Goal: Find specific page/section: Find specific page/section

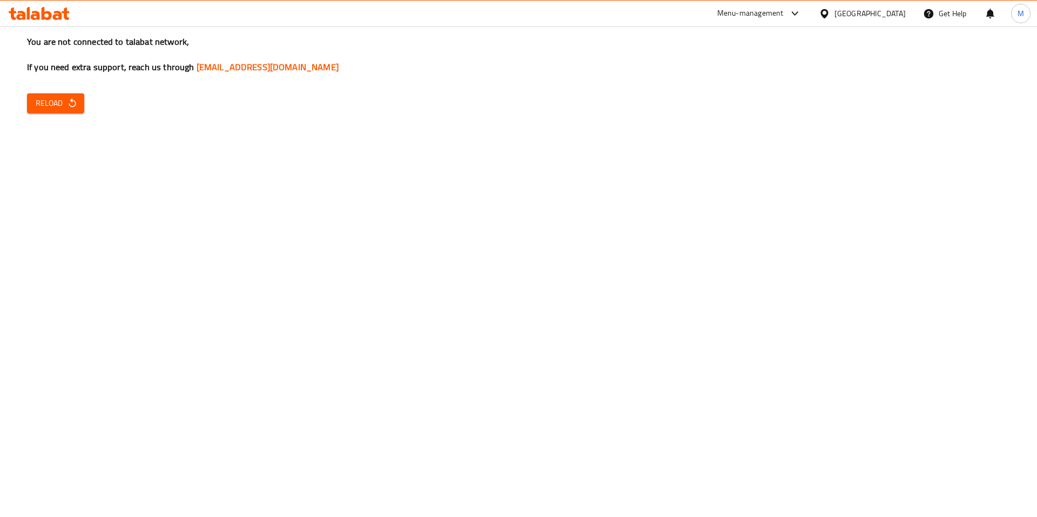
click at [69, 102] on icon "button" at bounding box center [72, 103] width 11 height 11
click at [54, 100] on span "Reload" at bounding box center [56, 104] width 40 height 14
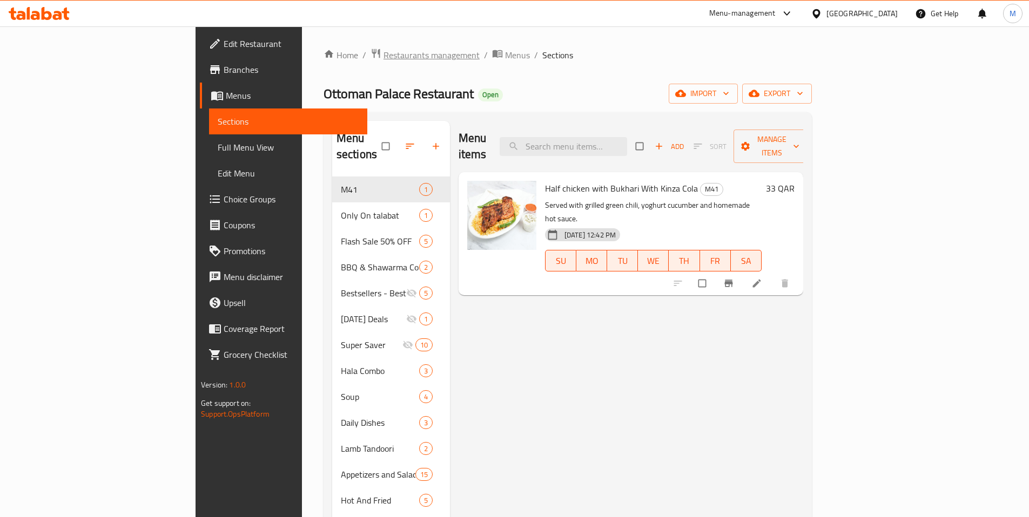
click at [383, 57] on span "Restaurants management" at bounding box center [431, 55] width 96 height 13
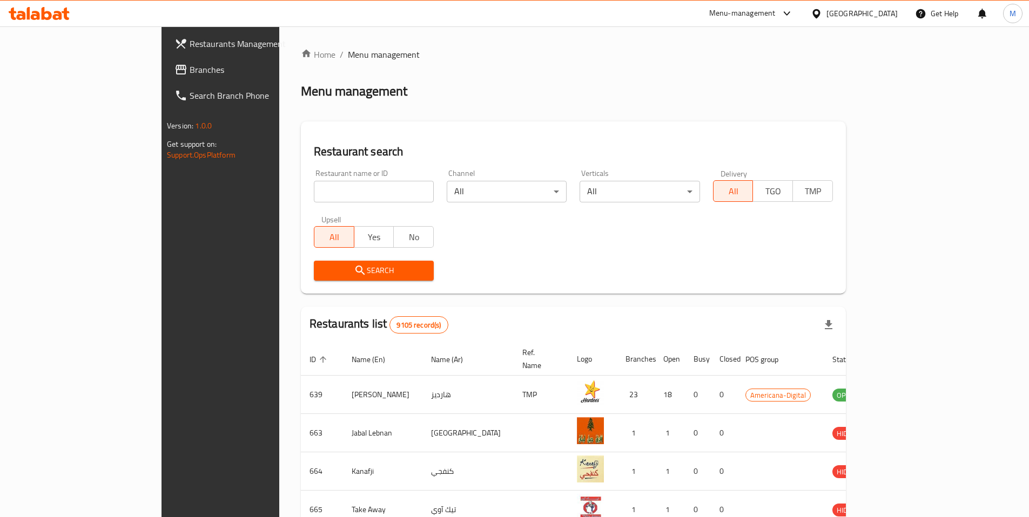
click at [315, 193] on input "search" at bounding box center [374, 192] width 120 height 22
drag, startPoint x: 315, startPoint y: 194, endPoint x: 319, endPoint y: 200, distance: 7.3
click at [319, 200] on input "valerie" at bounding box center [374, 192] width 120 height 22
type input "valerie"
click button "Search" at bounding box center [374, 271] width 120 height 20
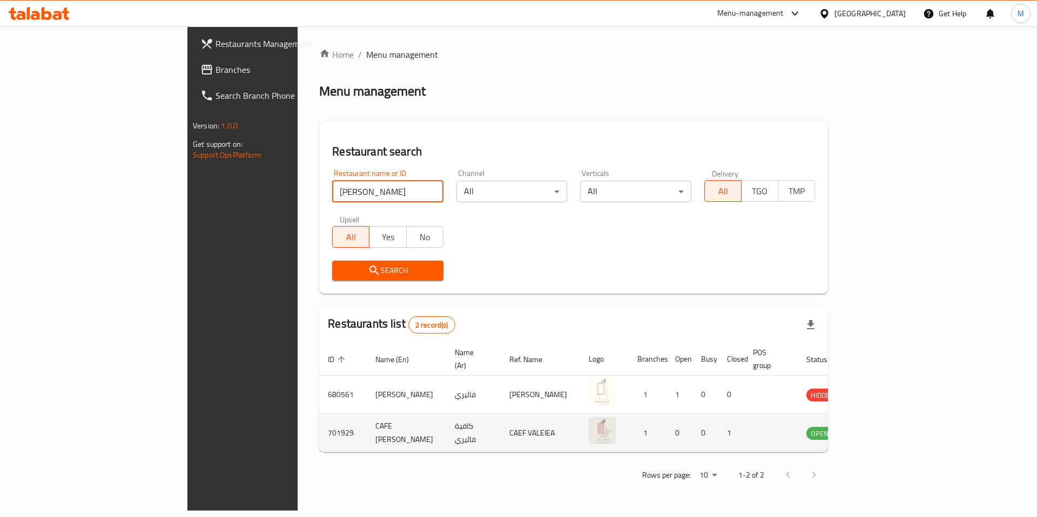
click at [876, 427] on icon "enhanced table" at bounding box center [869, 433] width 13 height 13
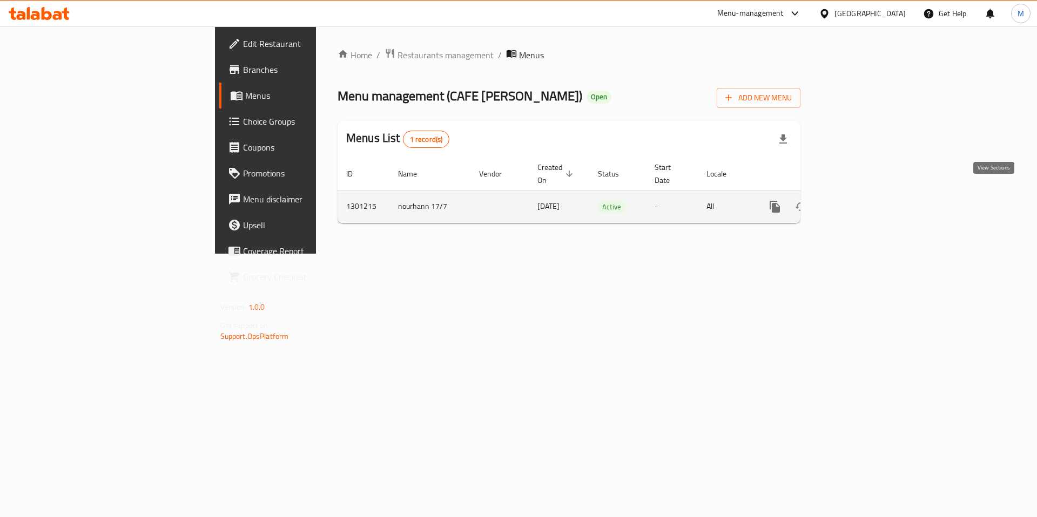
click at [859, 200] on icon "enhanced table" at bounding box center [852, 206] width 13 height 13
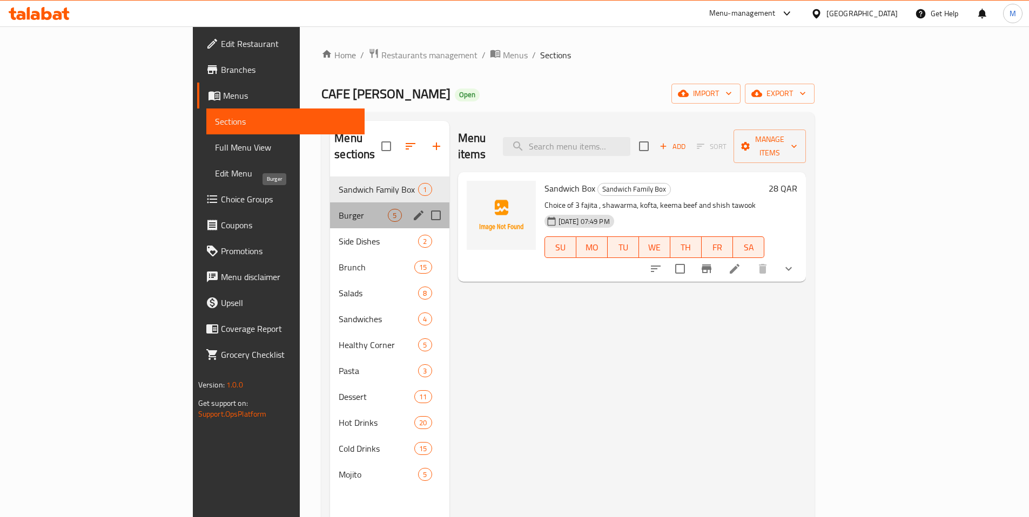
click at [339, 209] on span "Burger" at bounding box center [363, 215] width 49 height 13
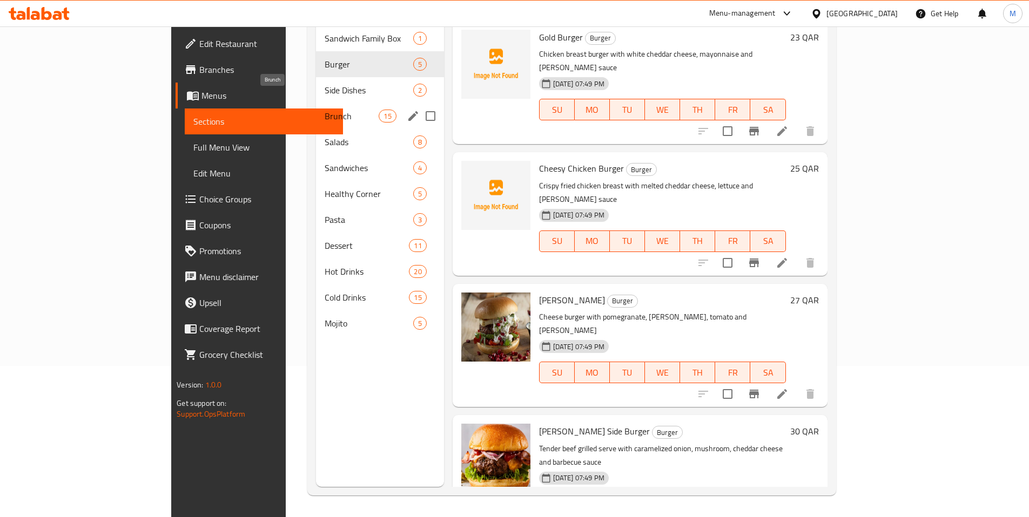
click at [325, 110] on span "Brunch" at bounding box center [352, 116] width 54 height 13
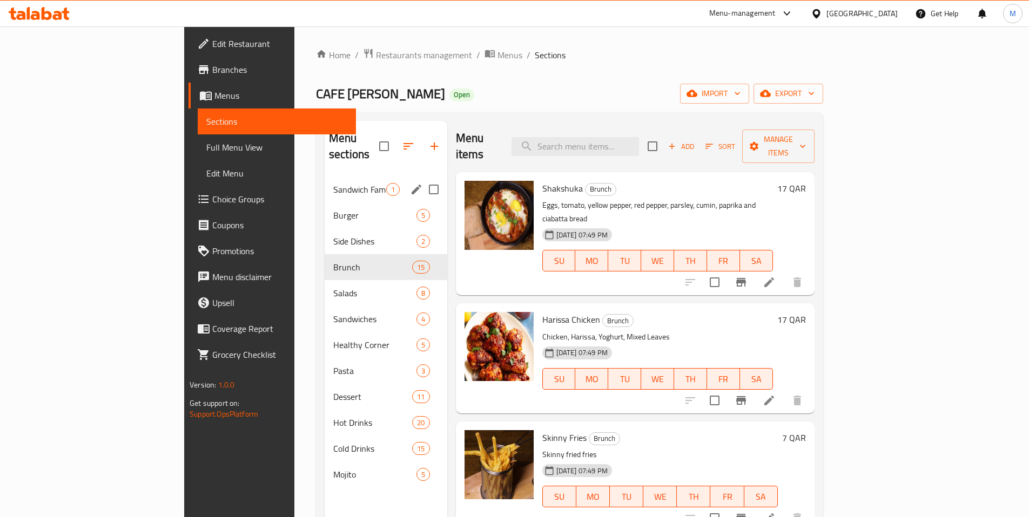
click at [325, 181] on div "Sandwich Family Box 1" at bounding box center [386, 190] width 123 height 26
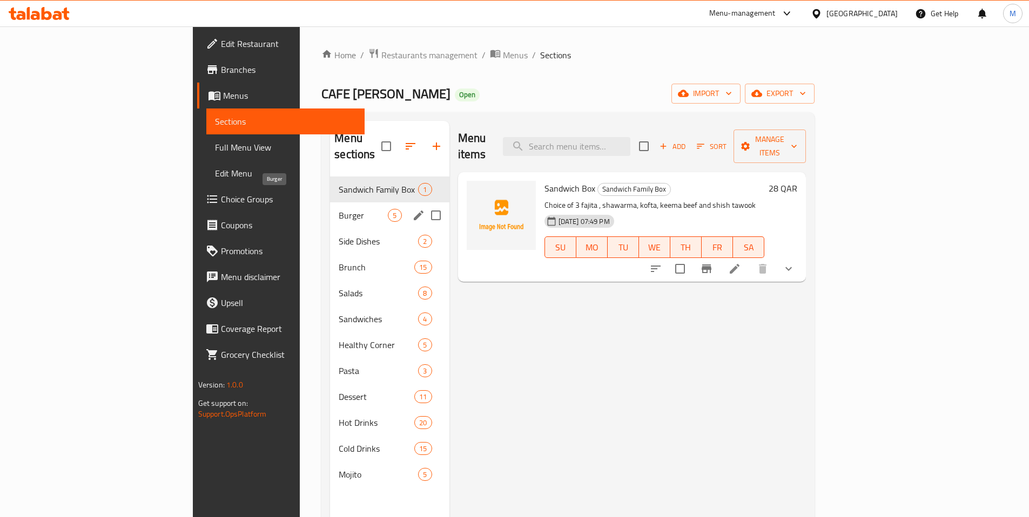
click at [339, 209] on span "Burger" at bounding box center [363, 215] width 49 height 13
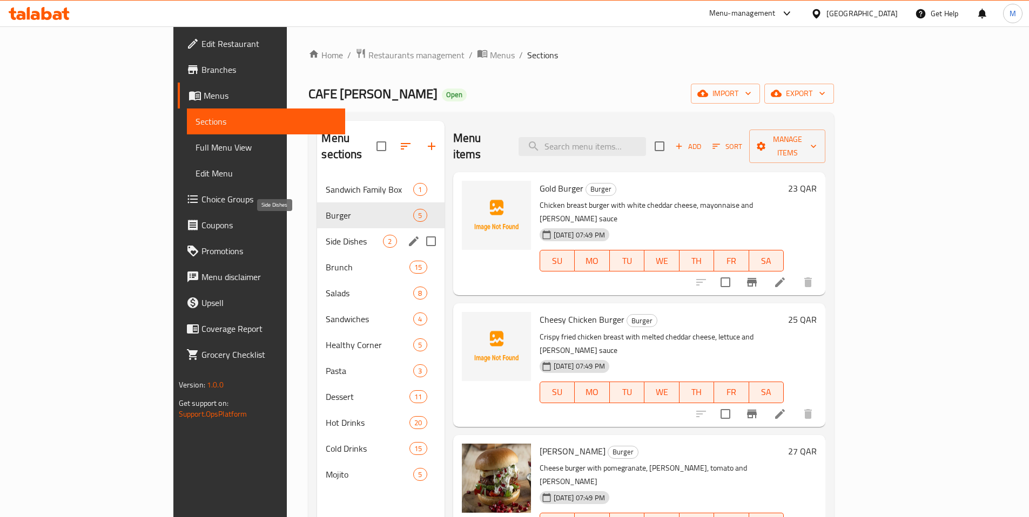
click at [326, 235] on span "Side Dishes" at bounding box center [354, 241] width 57 height 13
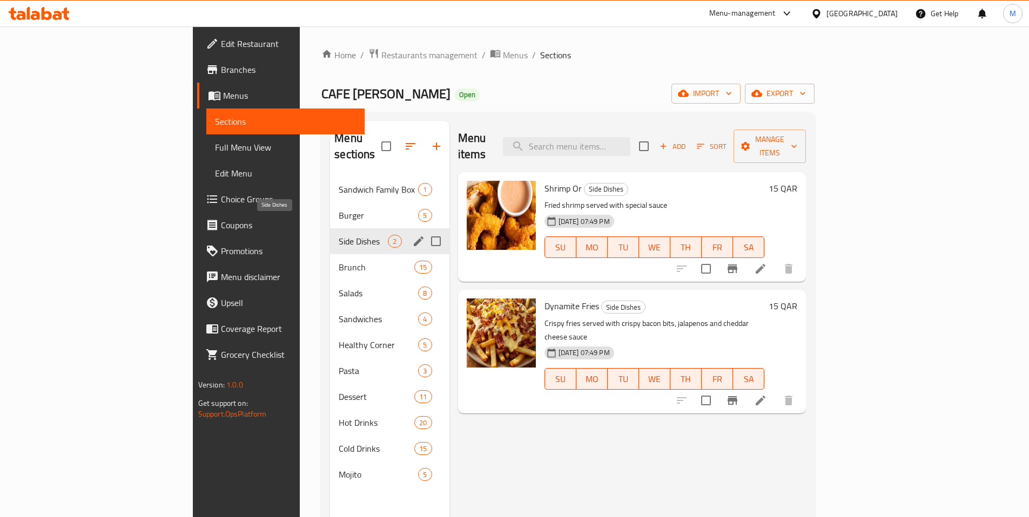
click at [339, 235] on span "Side Dishes" at bounding box center [363, 241] width 49 height 13
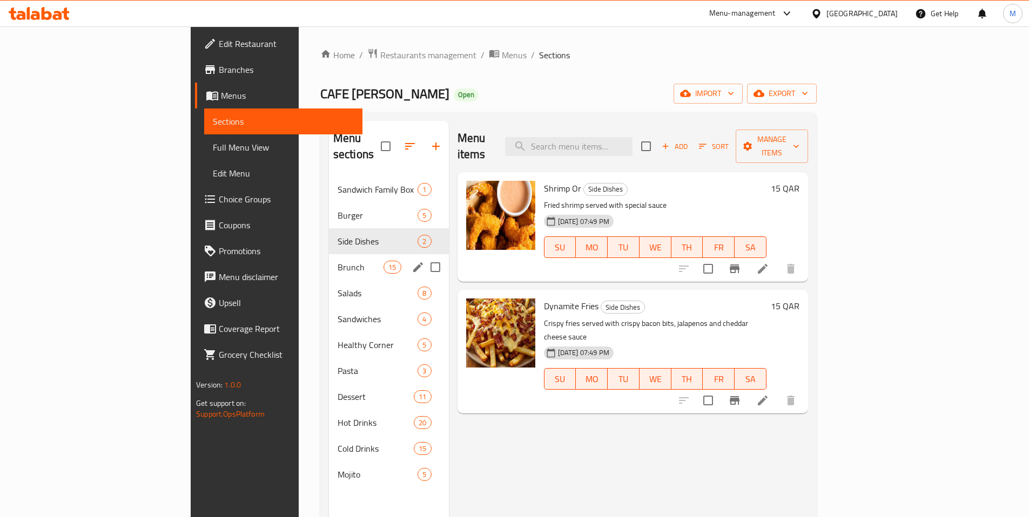
click at [329, 258] on div "Brunch 15" at bounding box center [389, 267] width 120 height 26
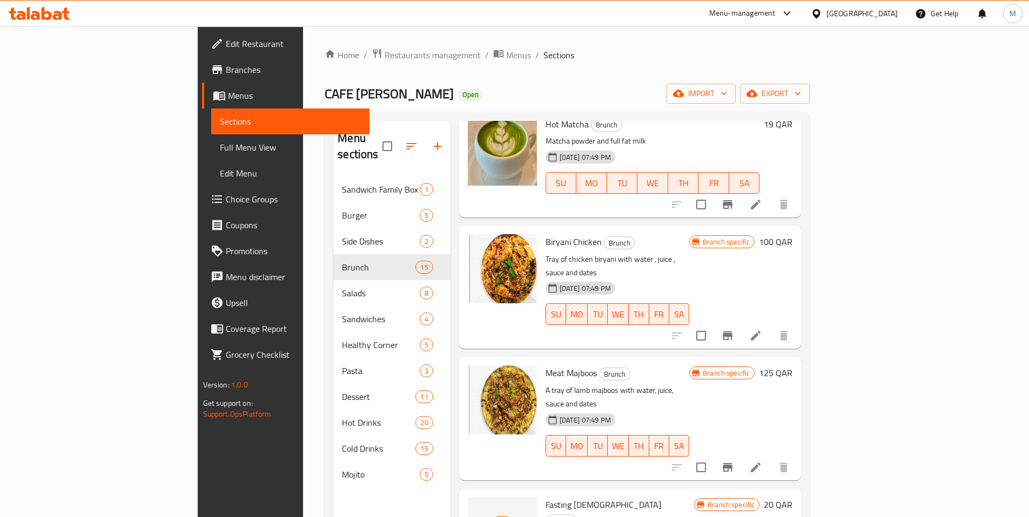
scroll to position [1259, 0]
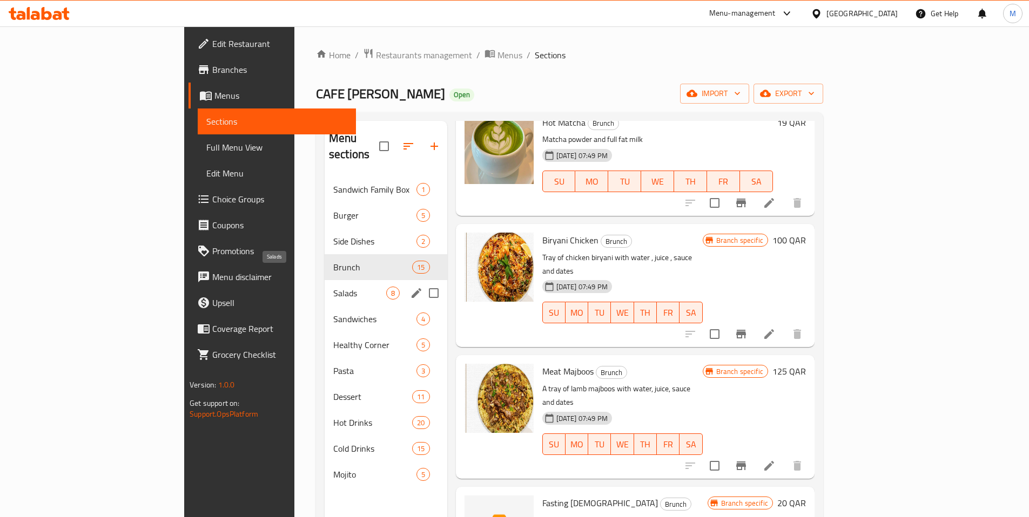
click at [333, 287] on span "Salads" at bounding box center [359, 293] width 53 height 13
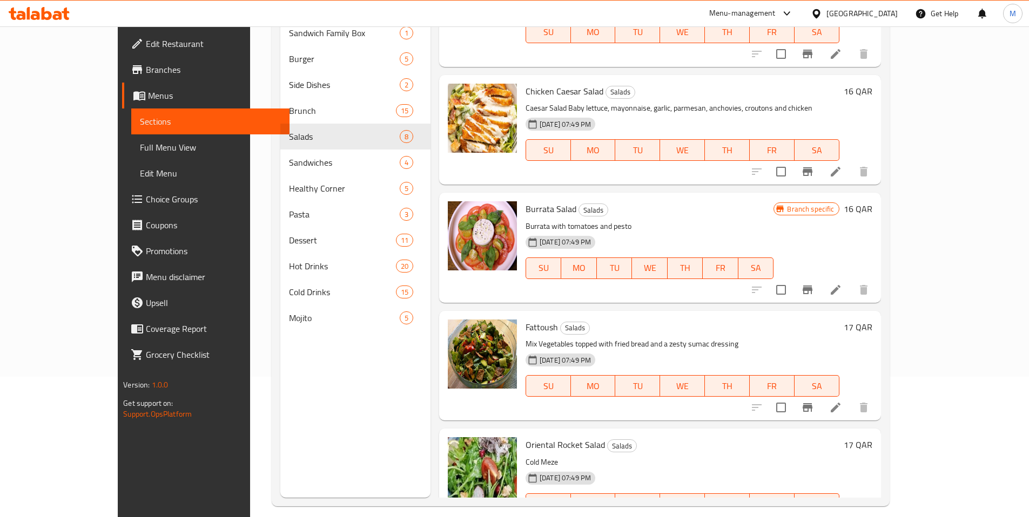
scroll to position [151, 0]
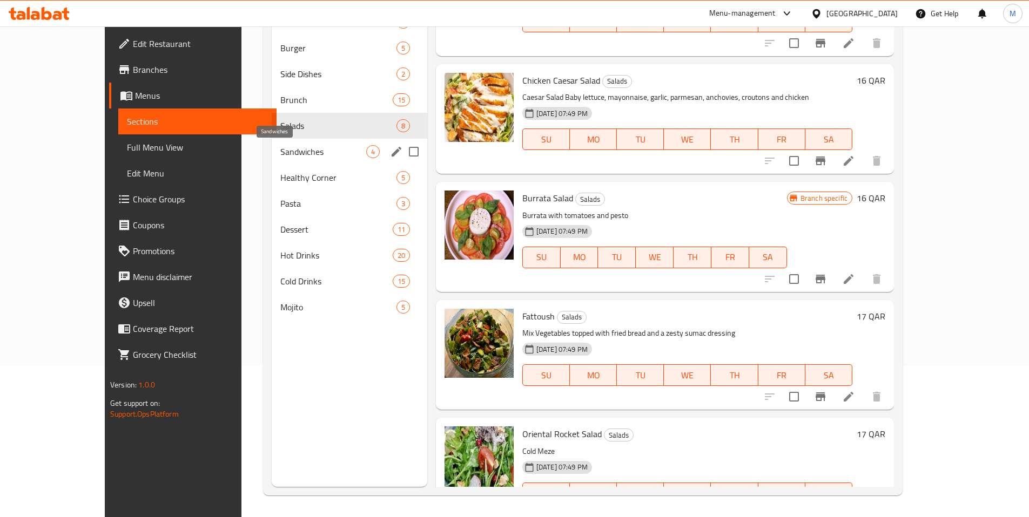
click at [280, 153] on span "Sandwiches" at bounding box center [323, 151] width 86 height 13
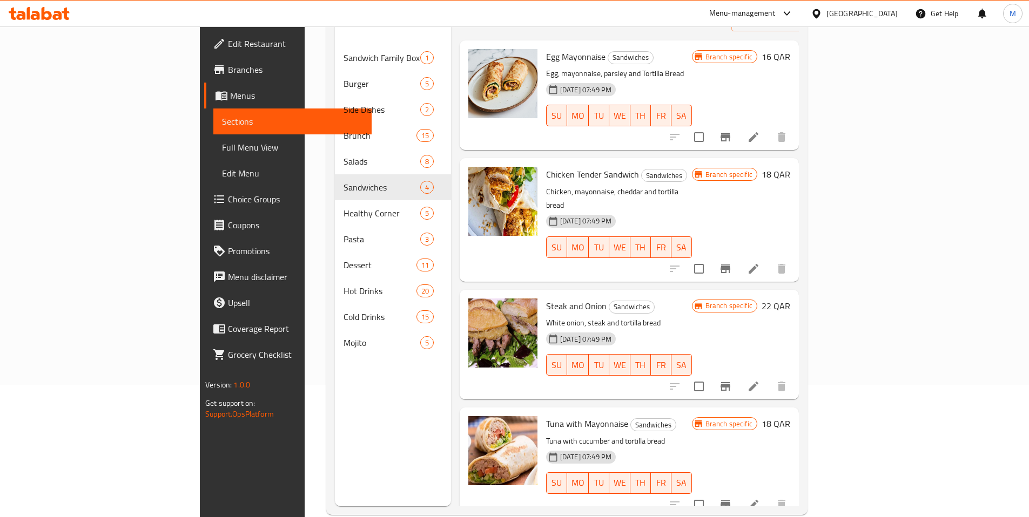
scroll to position [151, 0]
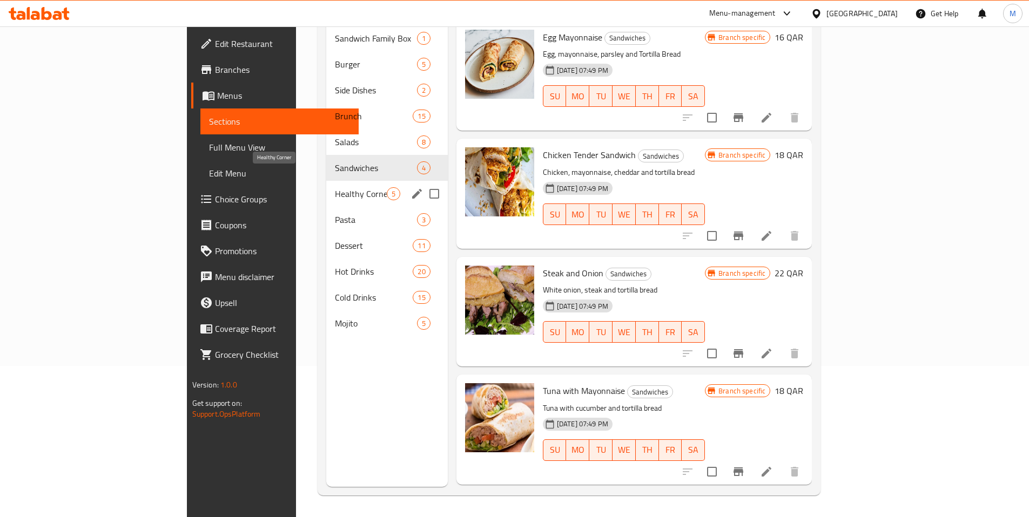
click at [335, 187] on span "Healthy Corner" at bounding box center [361, 193] width 52 height 13
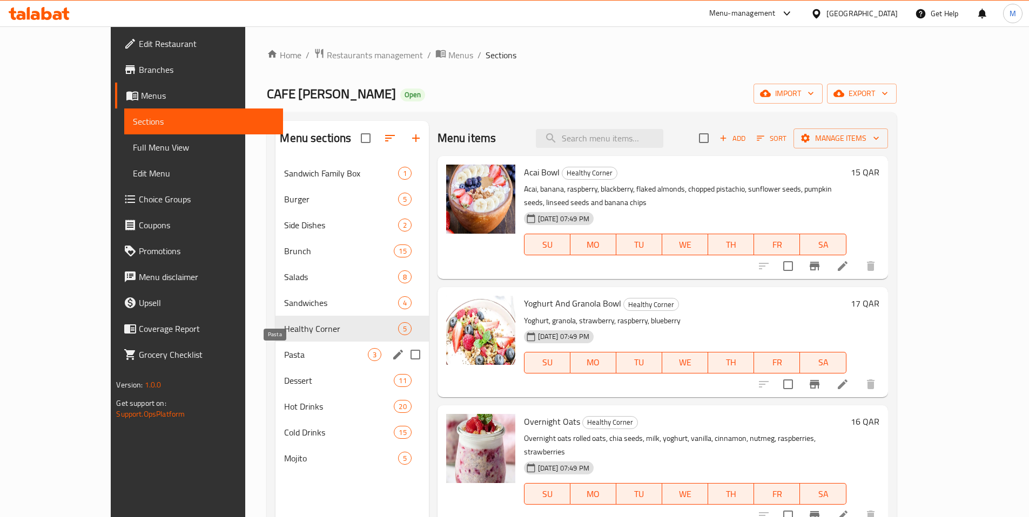
click at [284, 355] on span "Pasta" at bounding box center [325, 354] width 83 height 13
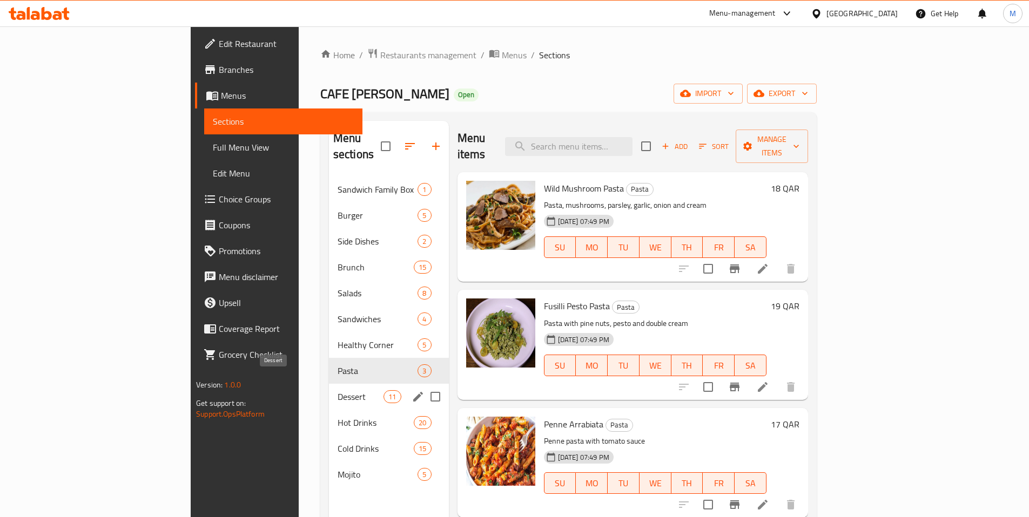
click at [338, 390] on span "Dessert" at bounding box center [361, 396] width 46 height 13
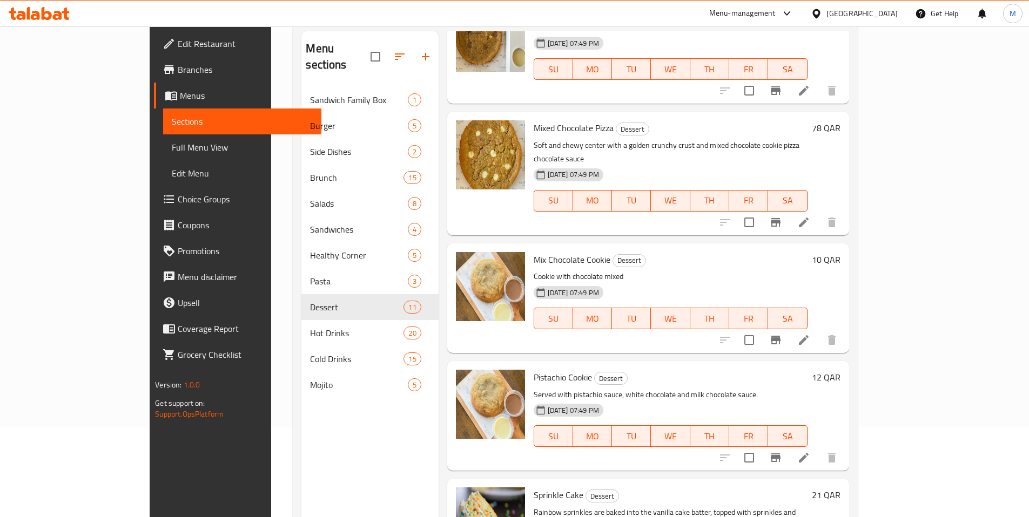
scroll to position [151, 0]
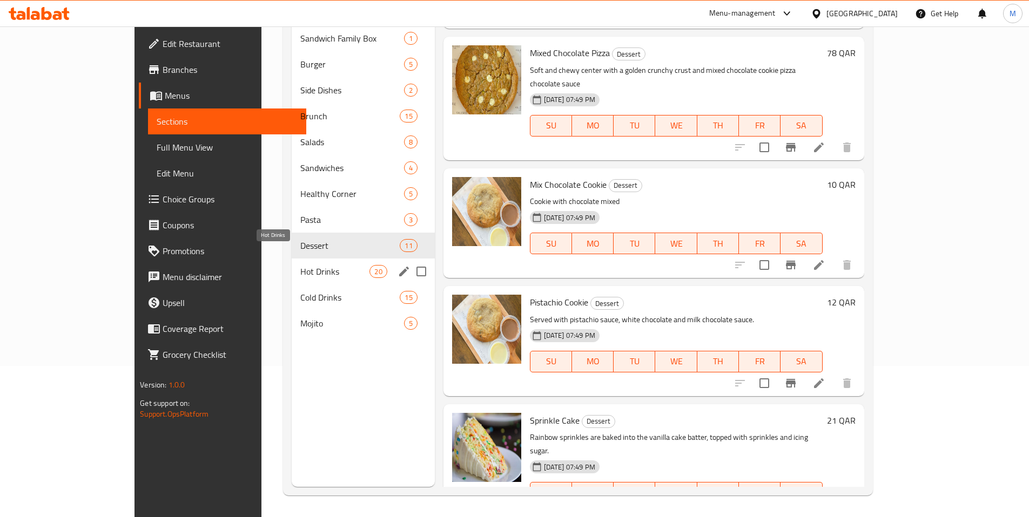
click at [300, 265] on span "Hot Drinks" at bounding box center [335, 271] width 70 height 13
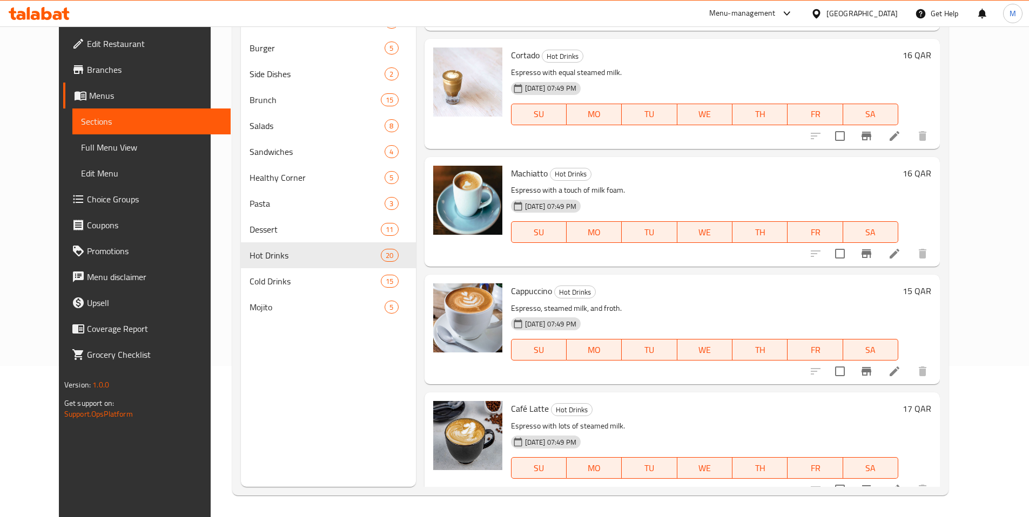
scroll to position [1498, 0]
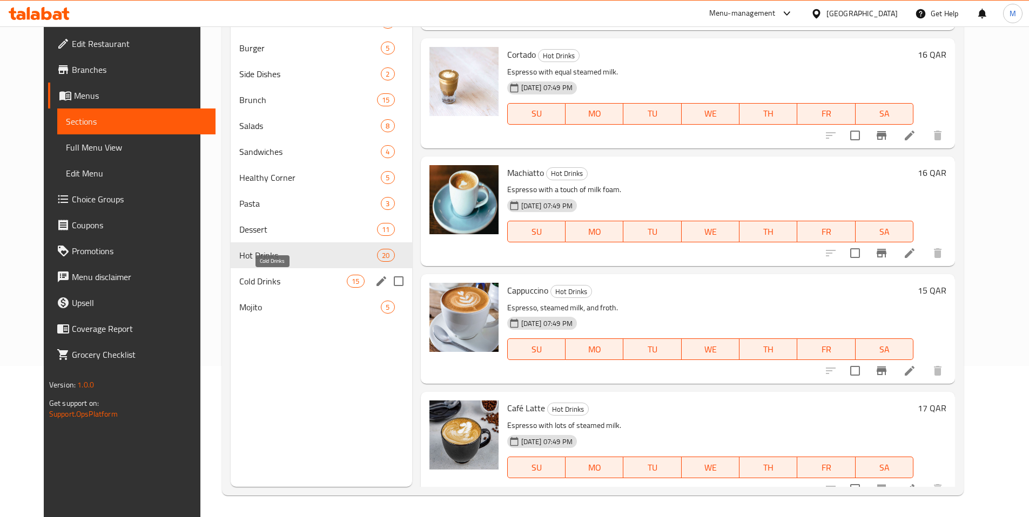
click at [248, 279] on span "Cold Drinks" at bounding box center [292, 281] width 107 height 13
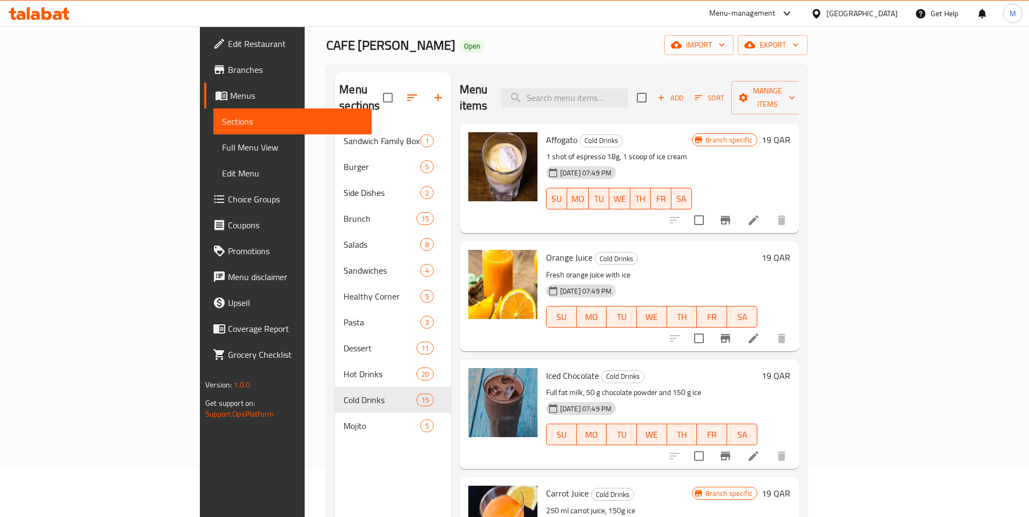
scroll to position [54, 0]
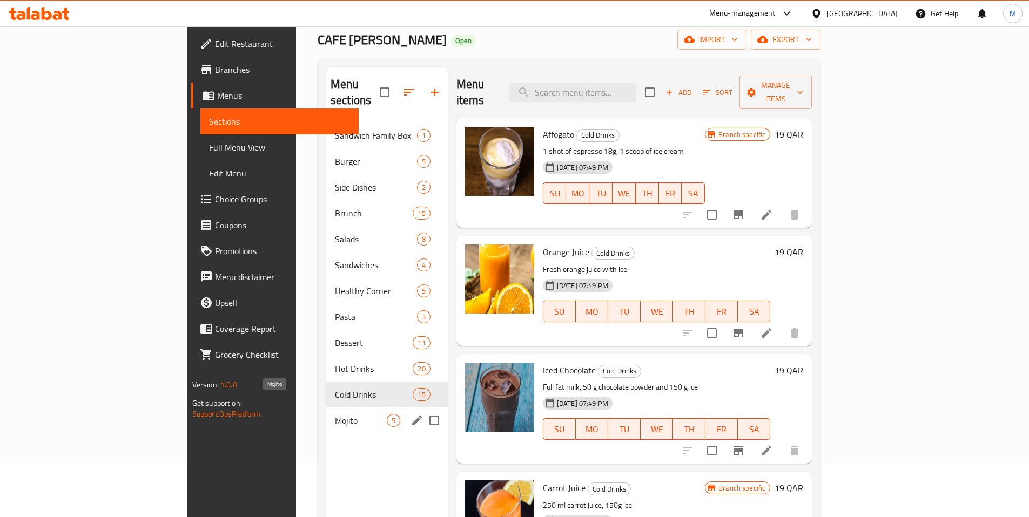
click at [335, 414] on span "Mojito" at bounding box center [361, 420] width 52 height 13
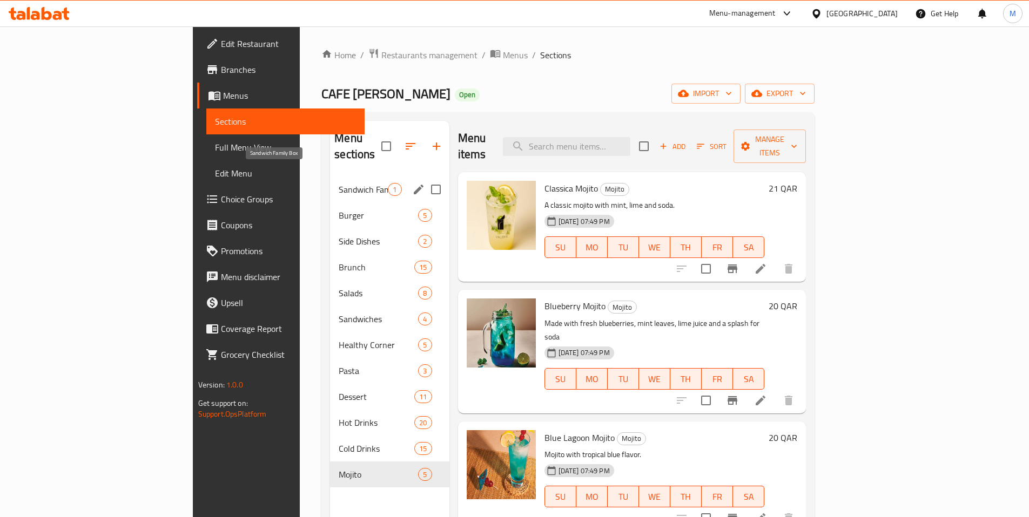
click at [339, 183] on span "Sandwich Family Box" at bounding box center [363, 189] width 49 height 13
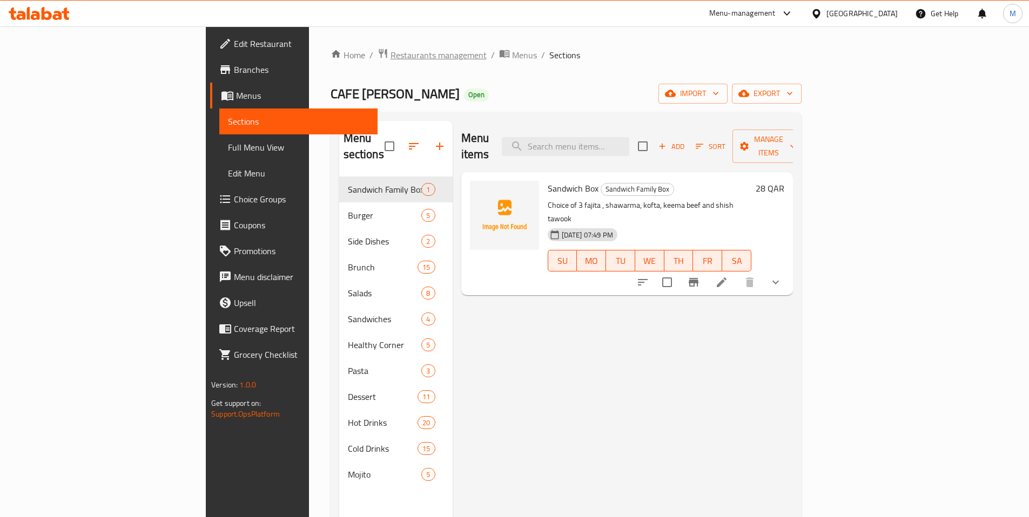
click at [390, 59] on span "Restaurants management" at bounding box center [438, 55] width 96 height 13
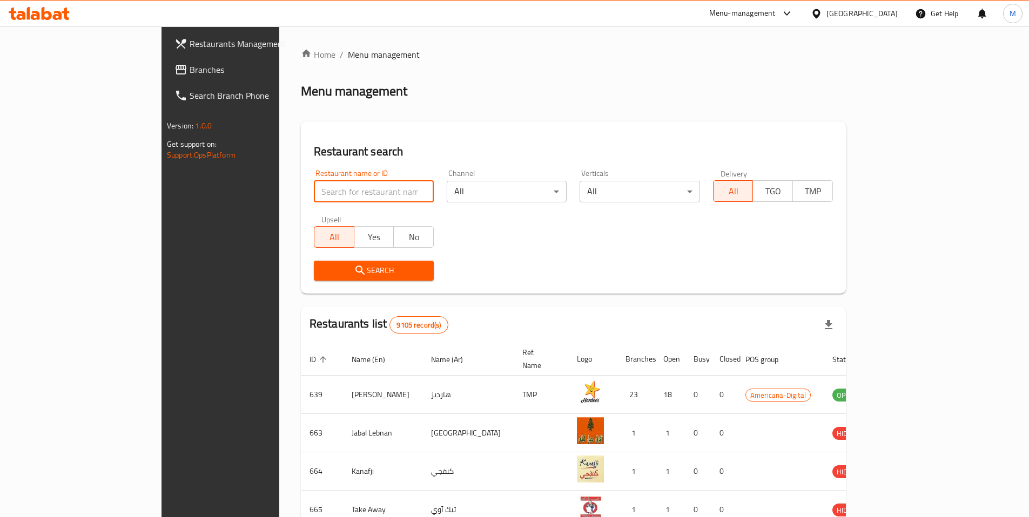
click at [318, 194] on input "search" at bounding box center [374, 192] width 120 height 22
